Goal: Task Accomplishment & Management: Manage account settings

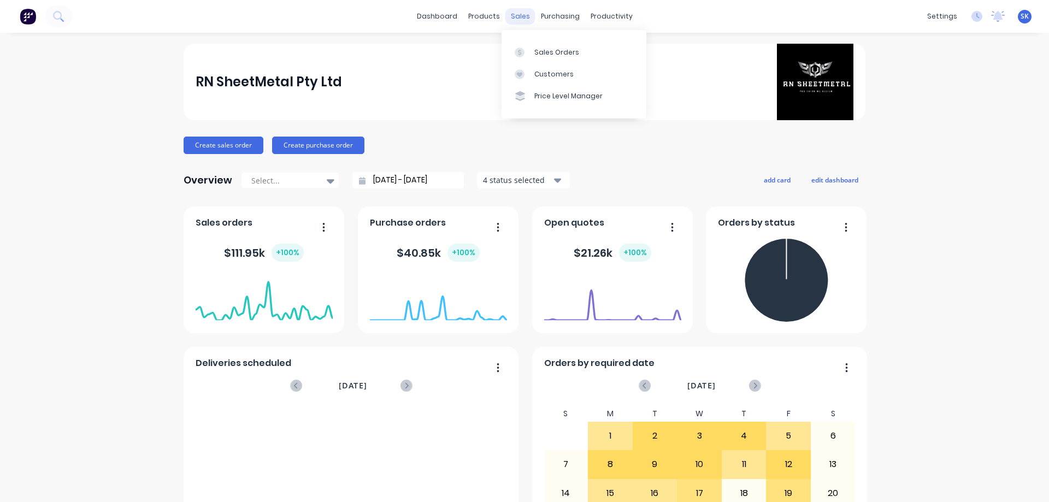
click at [517, 16] on div "sales" at bounding box center [521, 16] width 30 height 16
click at [555, 43] on link "Sales Orders" at bounding box center [574, 52] width 145 height 22
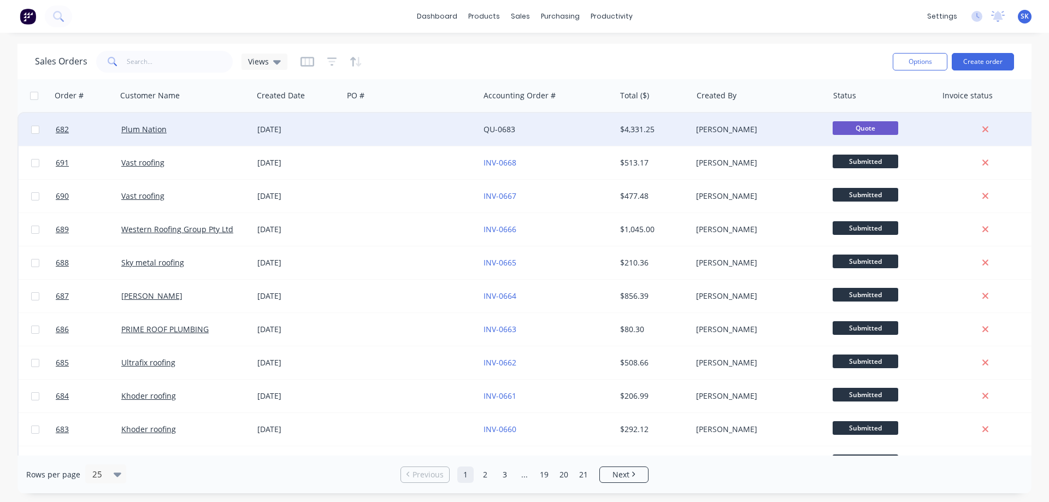
click at [567, 130] on div "QU-0683" at bounding box center [544, 129] width 121 height 11
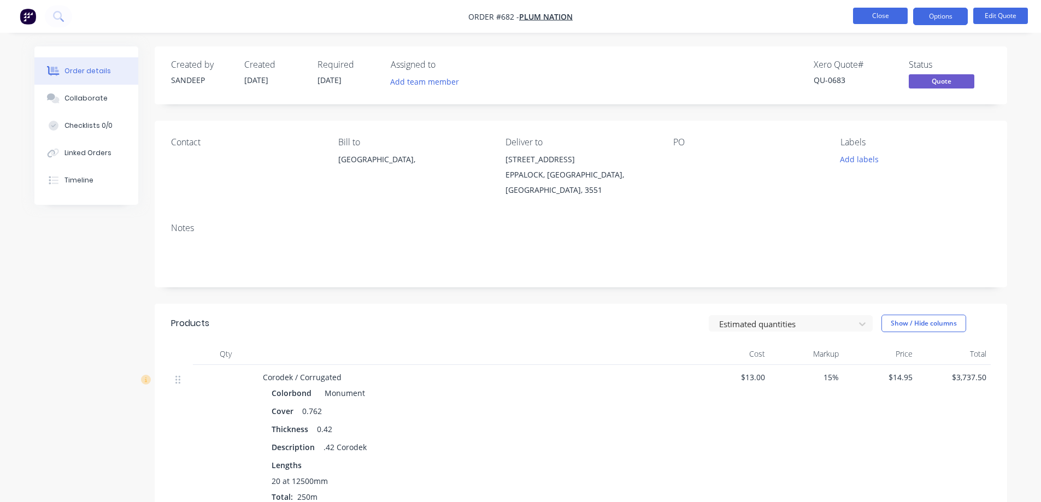
click at [864, 14] on button "Close" at bounding box center [880, 16] width 55 height 16
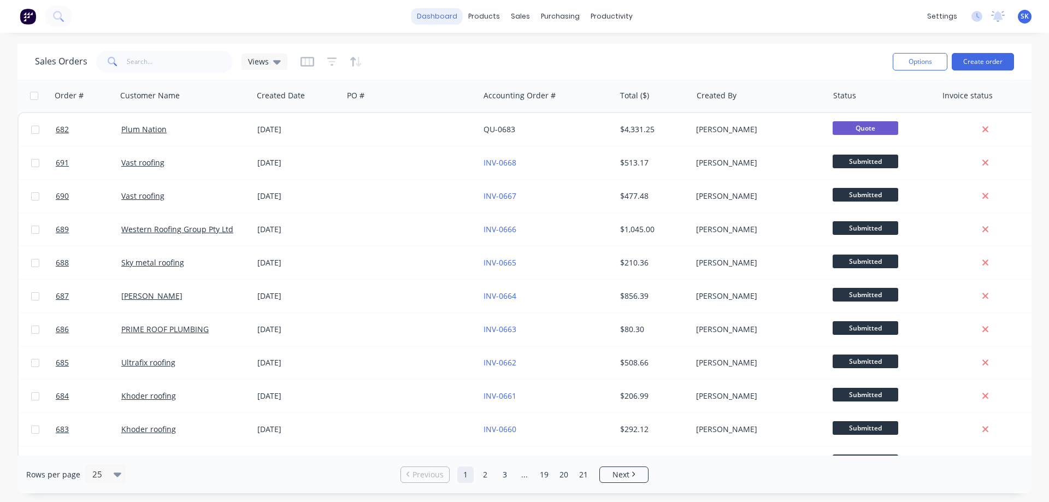
click at [441, 23] on link "dashboard" at bounding box center [437, 16] width 51 height 16
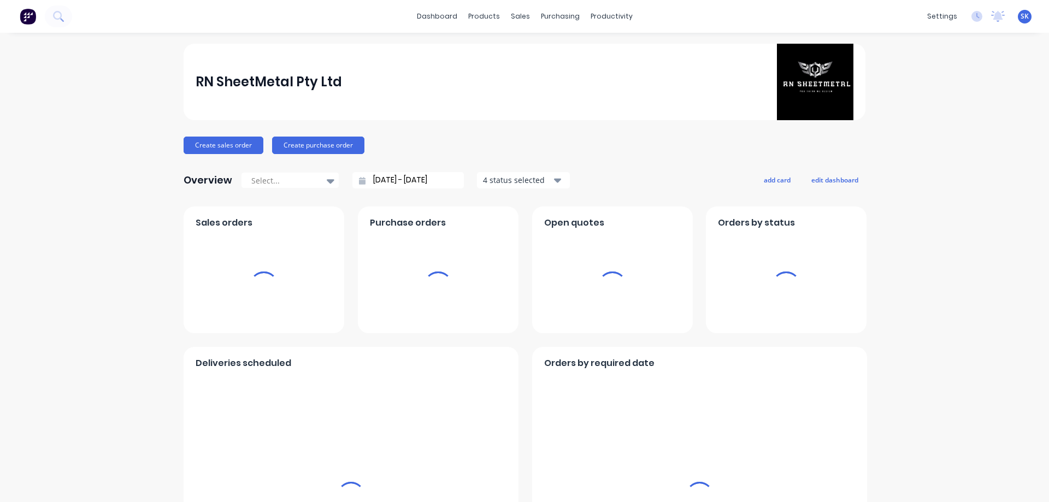
click at [392, 188] on label "[DATE] - [DATE]" at bounding box center [413, 180] width 94 height 16
click at [392, 188] on input "[DATE] - [DATE]" at bounding box center [413, 180] width 94 height 16
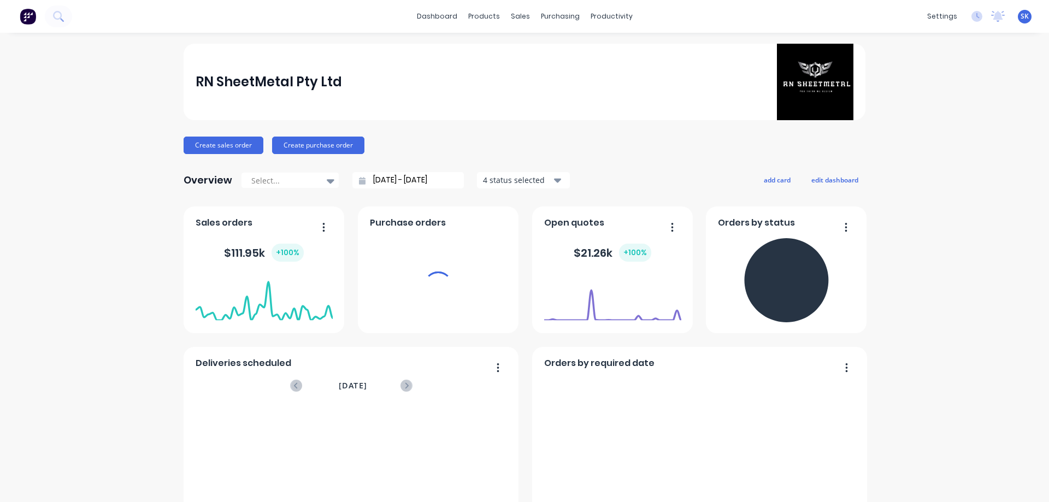
click at [391, 180] on input "[DATE] - [DATE]" at bounding box center [413, 180] width 94 height 16
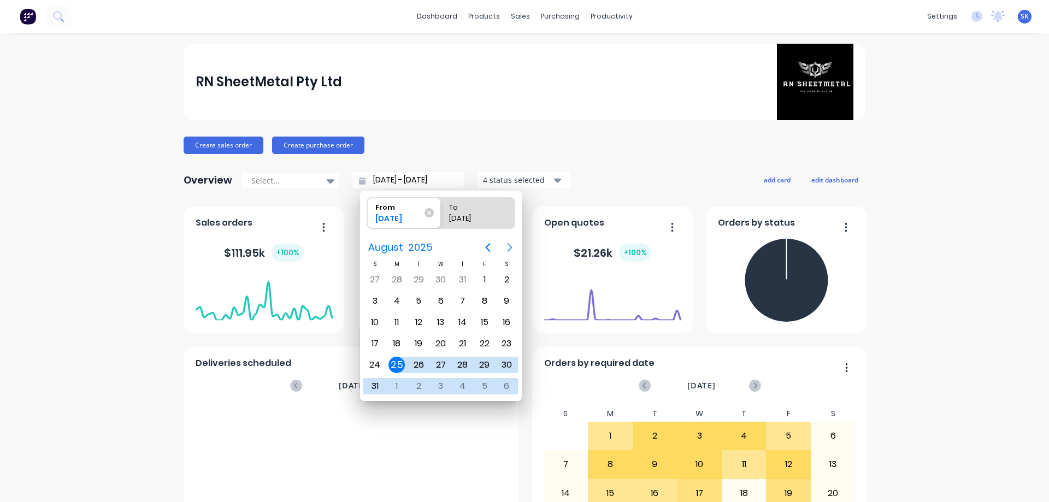
click at [507, 247] on icon "Next page" at bounding box center [509, 247] width 13 height 13
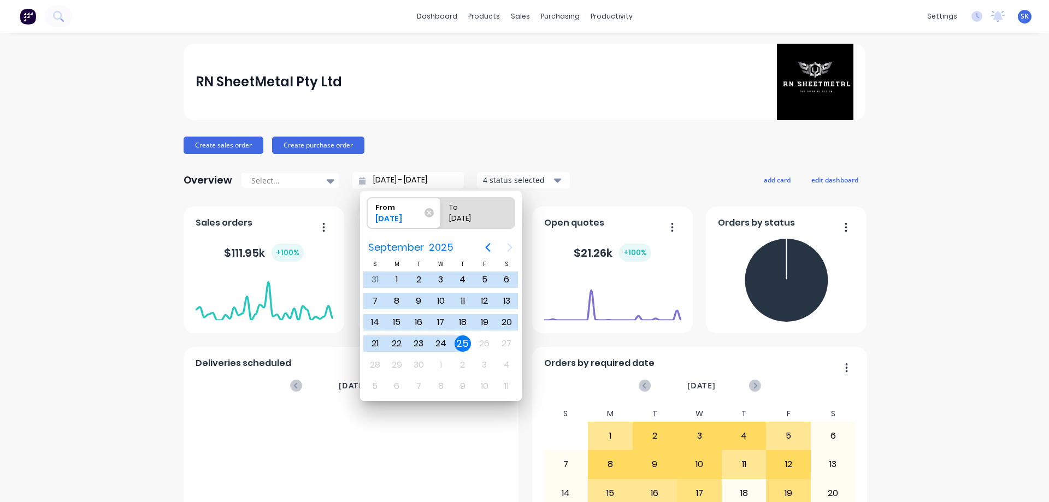
click at [464, 337] on div "25" at bounding box center [463, 344] width 16 height 16
type input "[DATE] - [DATE]"
radio input "false"
radio input "true"
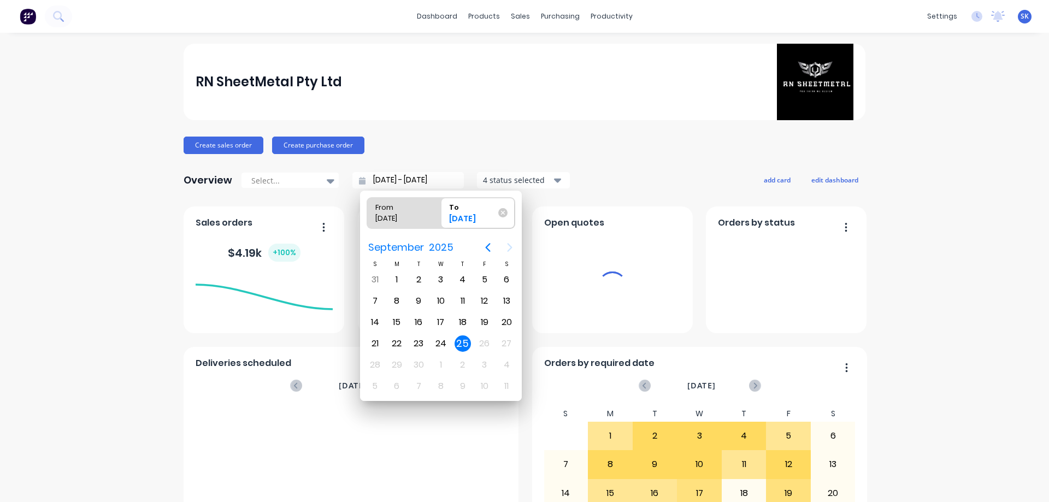
click at [468, 337] on div "25" at bounding box center [463, 344] width 16 height 16
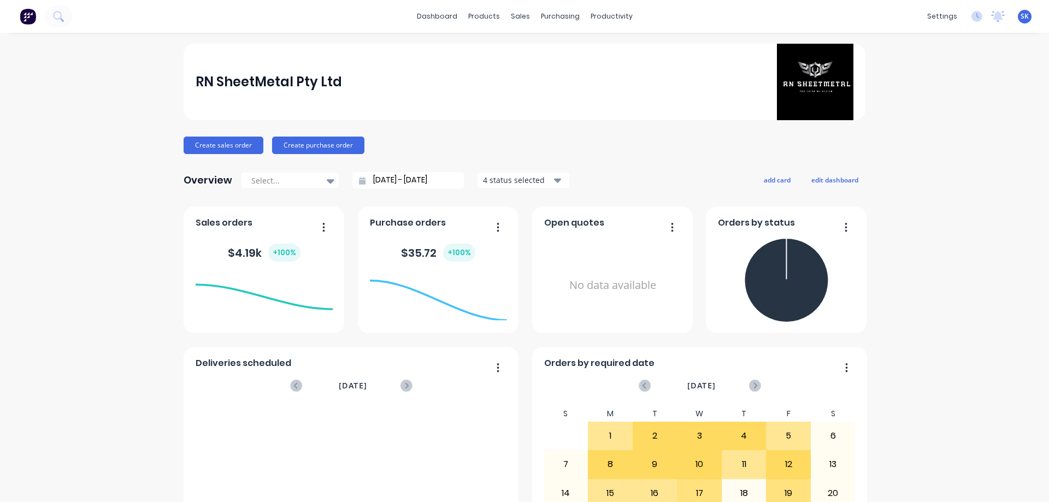
click at [502, 173] on button "4 status selected" at bounding box center [523, 180] width 93 height 16
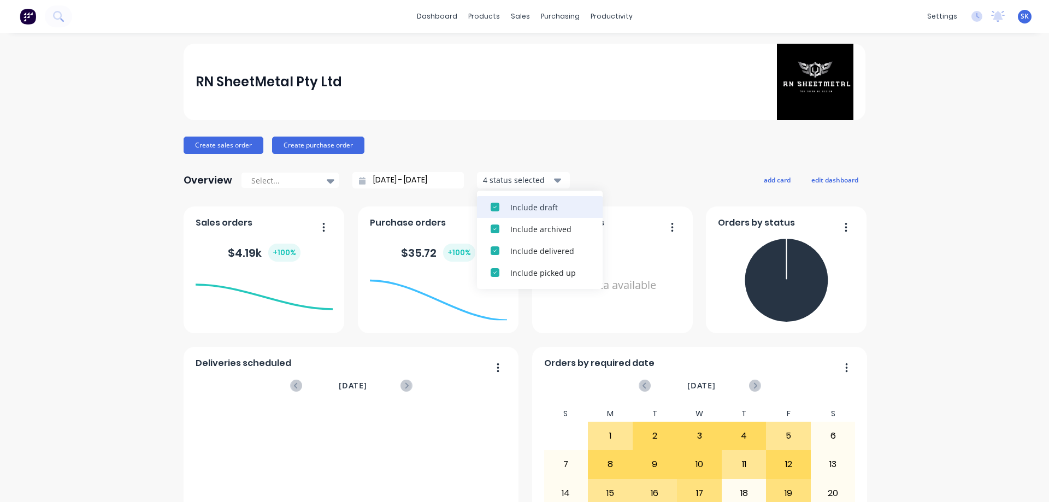
click at [513, 206] on div "Include draft" at bounding box center [550, 207] width 79 height 11
click at [513, 206] on div "Include archived" at bounding box center [550, 207] width 79 height 11
drag, startPoint x: 499, startPoint y: 15, endPoint x: 524, endPoint y: 30, distance: 28.7
click at [499, 15] on div "products" at bounding box center [484, 16] width 43 height 16
click at [514, 14] on div "sales" at bounding box center [521, 16] width 30 height 16
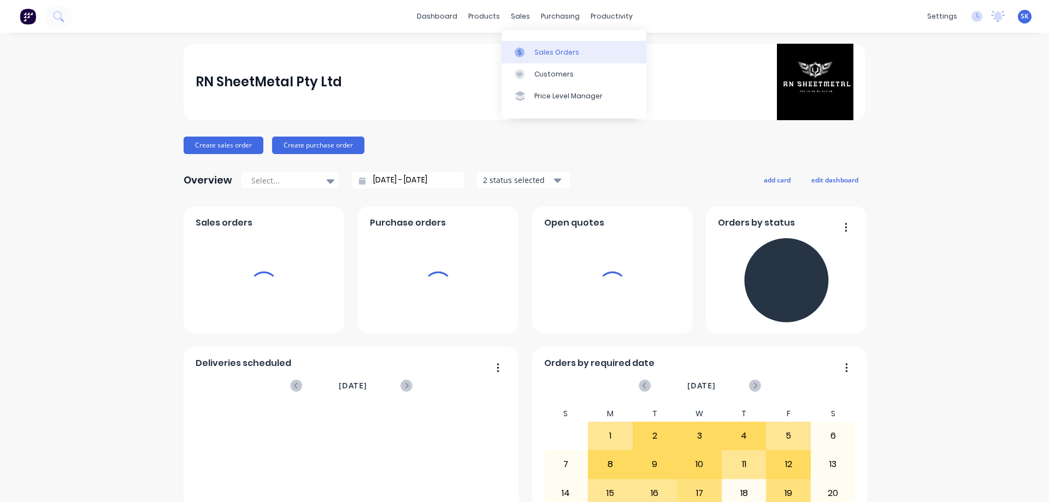
click at [538, 50] on div "Sales Orders" at bounding box center [557, 53] width 45 height 10
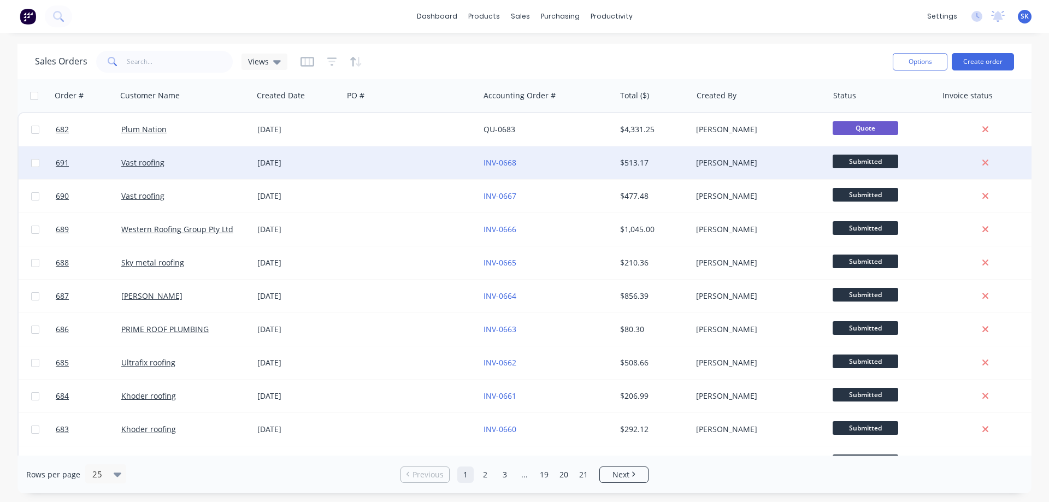
click at [331, 169] on div "[DATE]" at bounding box center [298, 162] width 90 height 33
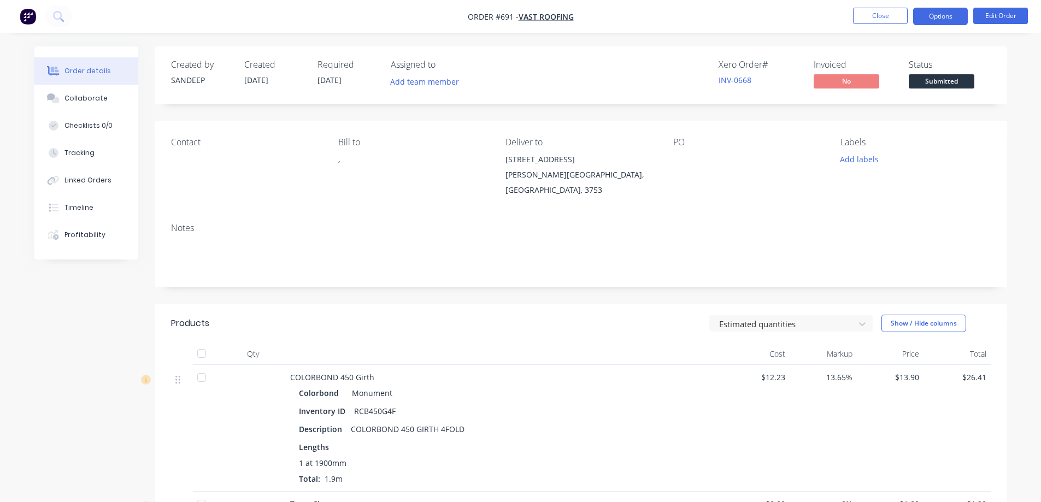
click at [951, 18] on button "Options" at bounding box center [940, 16] width 55 height 17
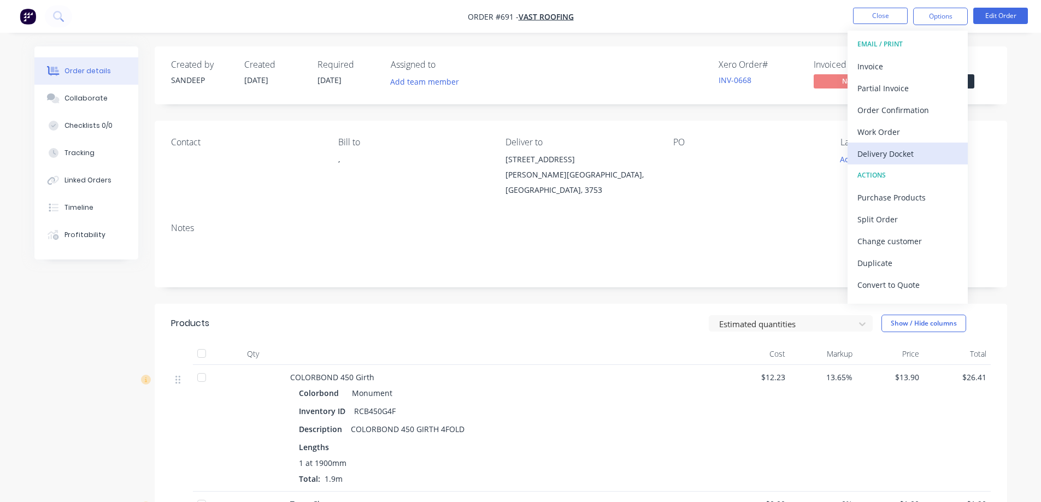
click at [911, 151] on div "Delivery Docket" at bounding box center [908, 154] width 101 height 16
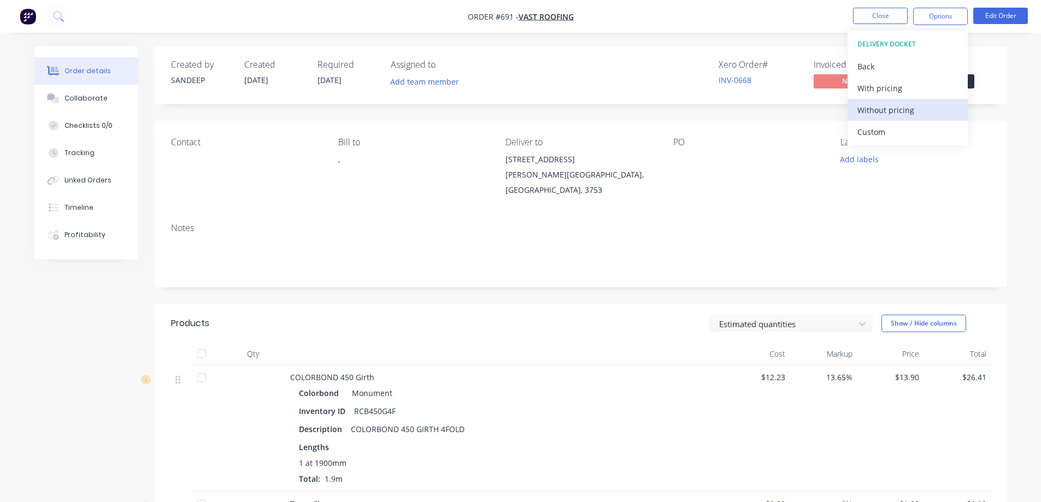
click at [899, 115] on div "Without pricing" at bounding box center [908, 110] width 101 height 16
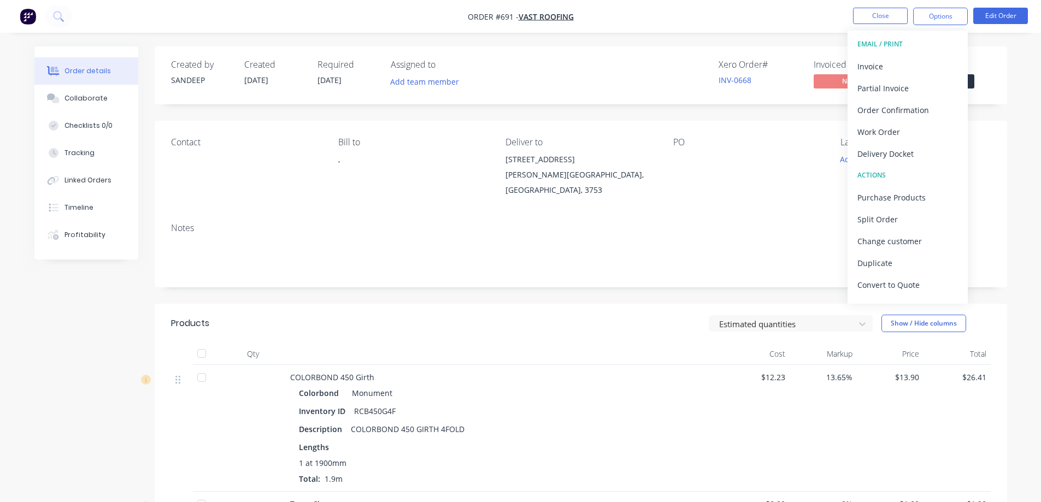
click at [37, 16] on button "button" at bounding box center [27, 16] width 23 height 17
